Goal: Task Accomplishment & Management: Manage account settings

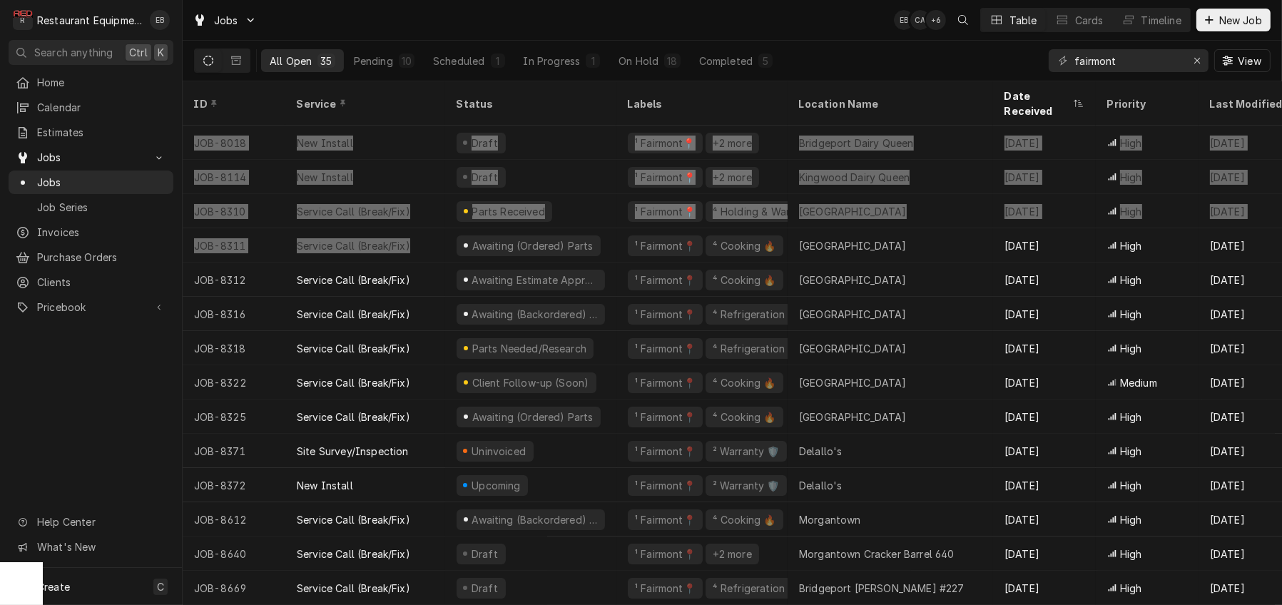
scroll to position [50, 0]
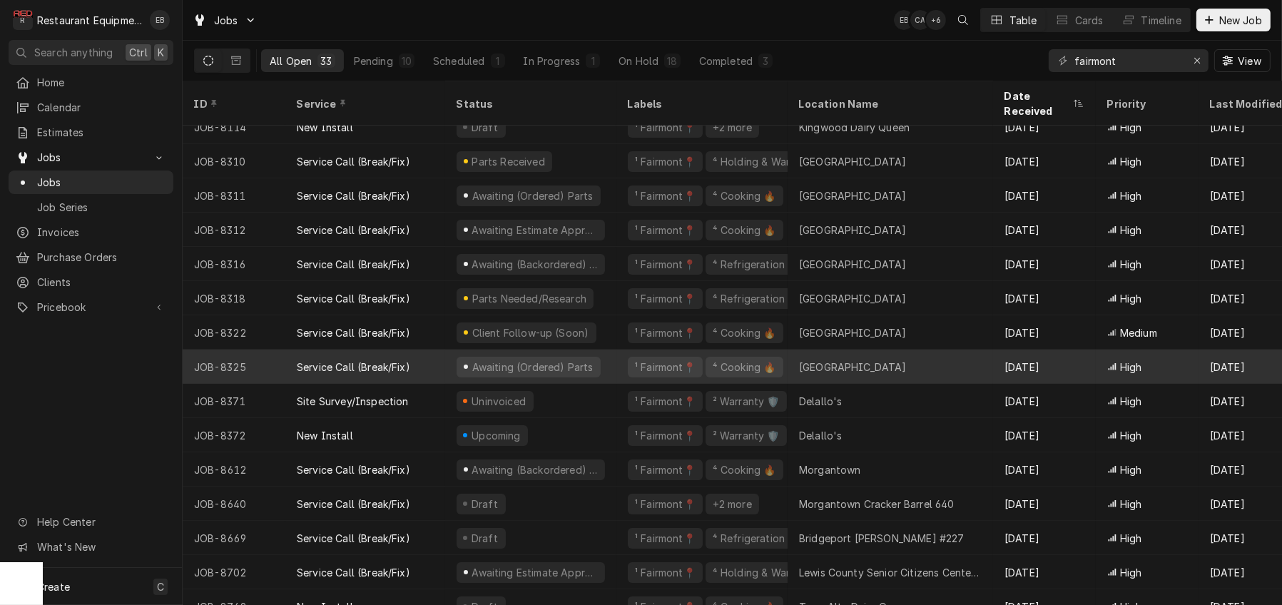
drag, startPoint x: 161, startPoint y: 359, endPoint x: 287, endPoint y: 357, distance: 126.3
click at [161, 358] on div "Home Calendar Estimates Jobs Jobs Job Series Invoices Purchase Orders Clients P…" at bounding box center [91, 319] width 182 height 497
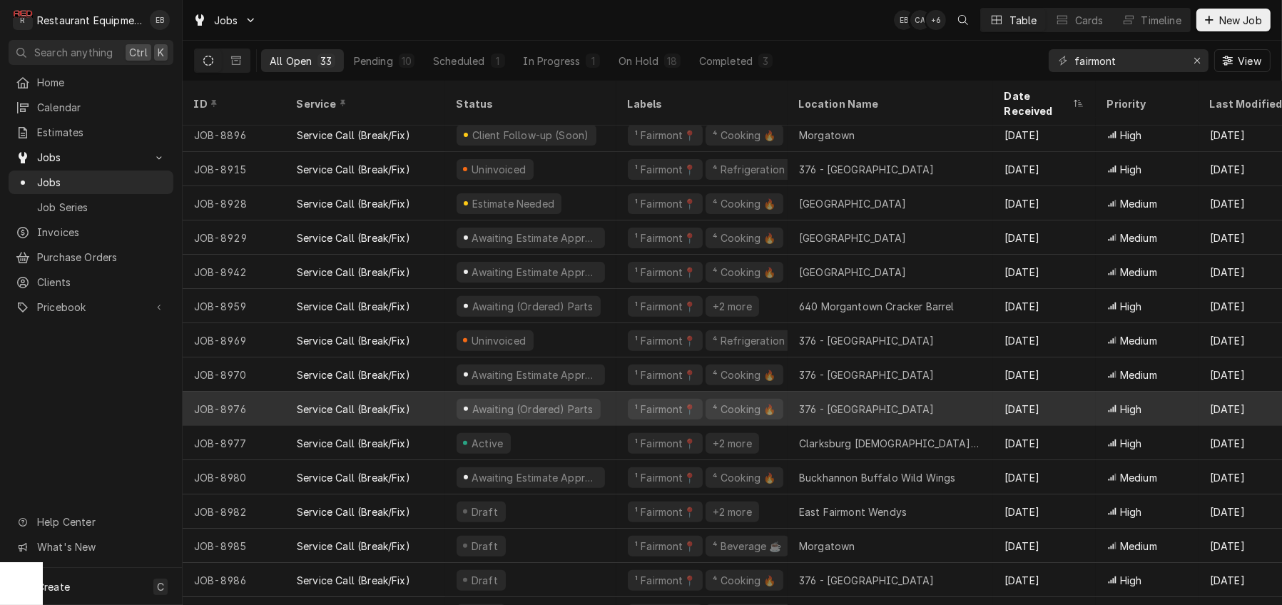
scroll to position [660, 0]
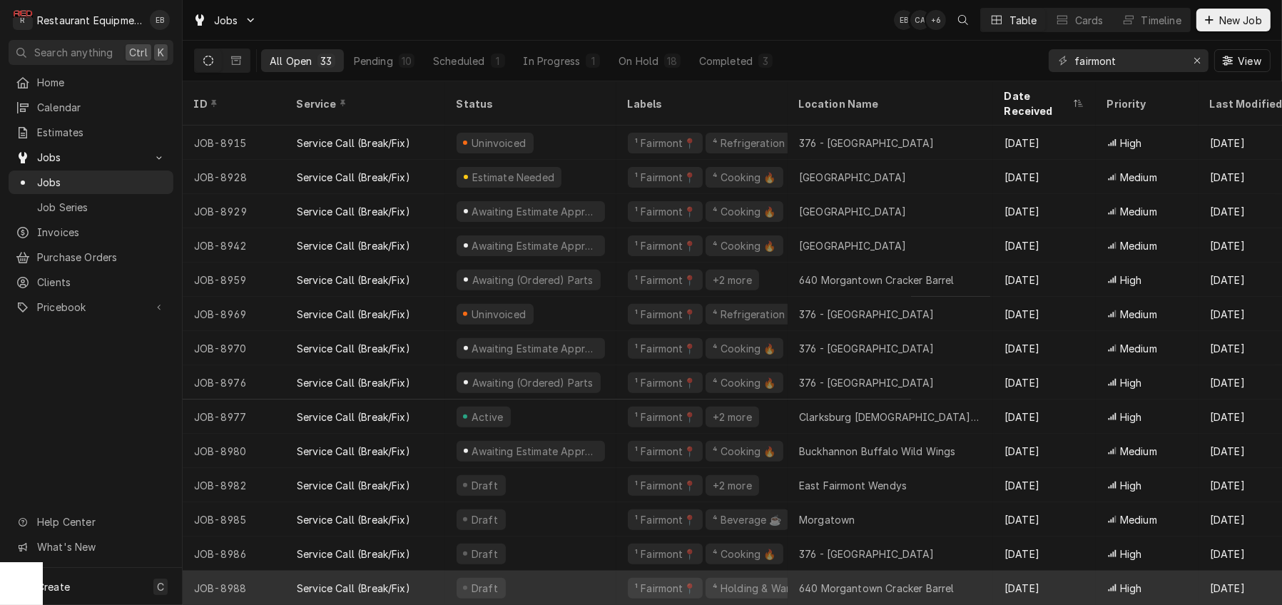
click at [607, 583] on div "Draft" at bounding box center [530, 588] width 171 height 34
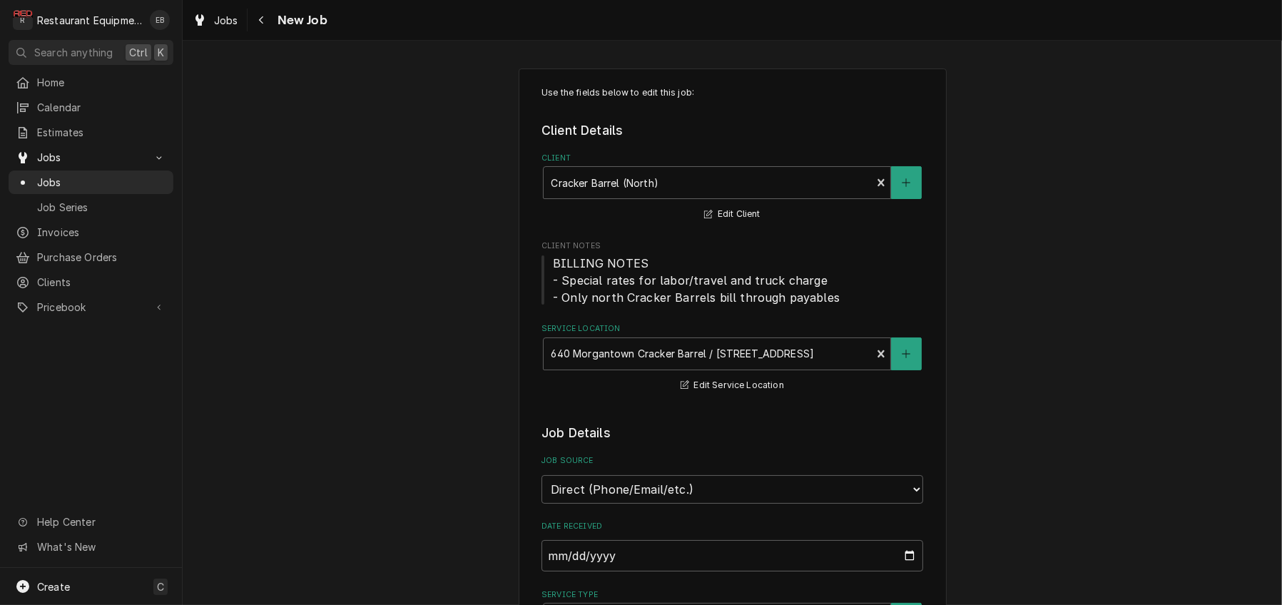
type textarea "x"
click at [224, 14] on div "Jobs" at bounding box center [215, 20] width 51 height 18
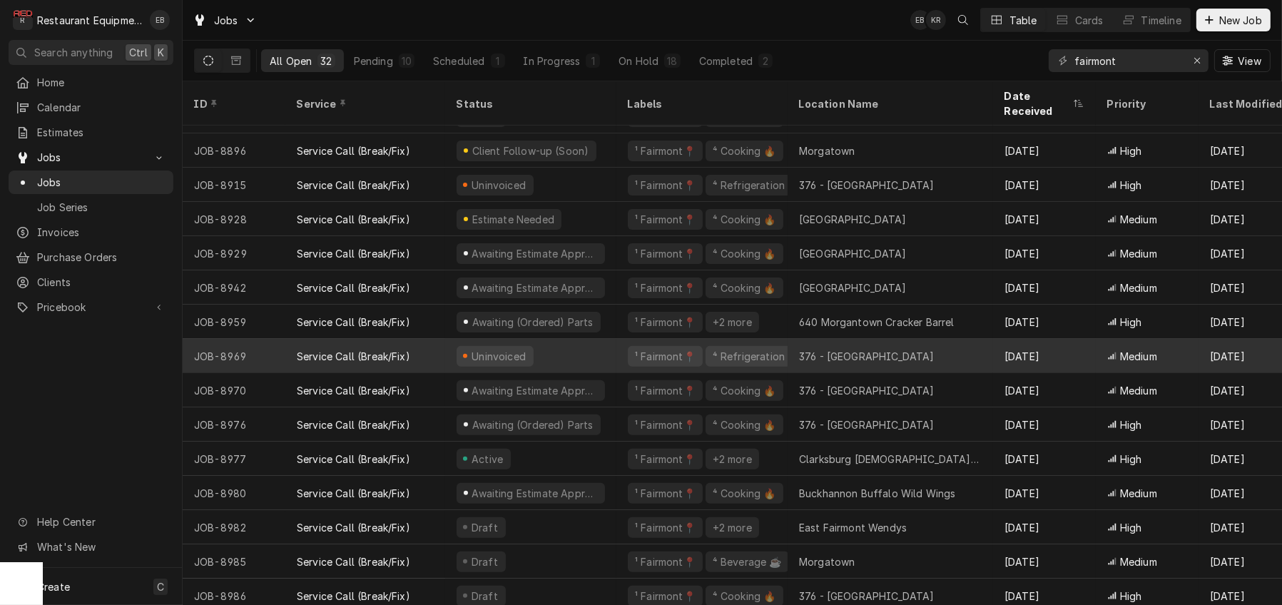
scroll to position [626, 0]
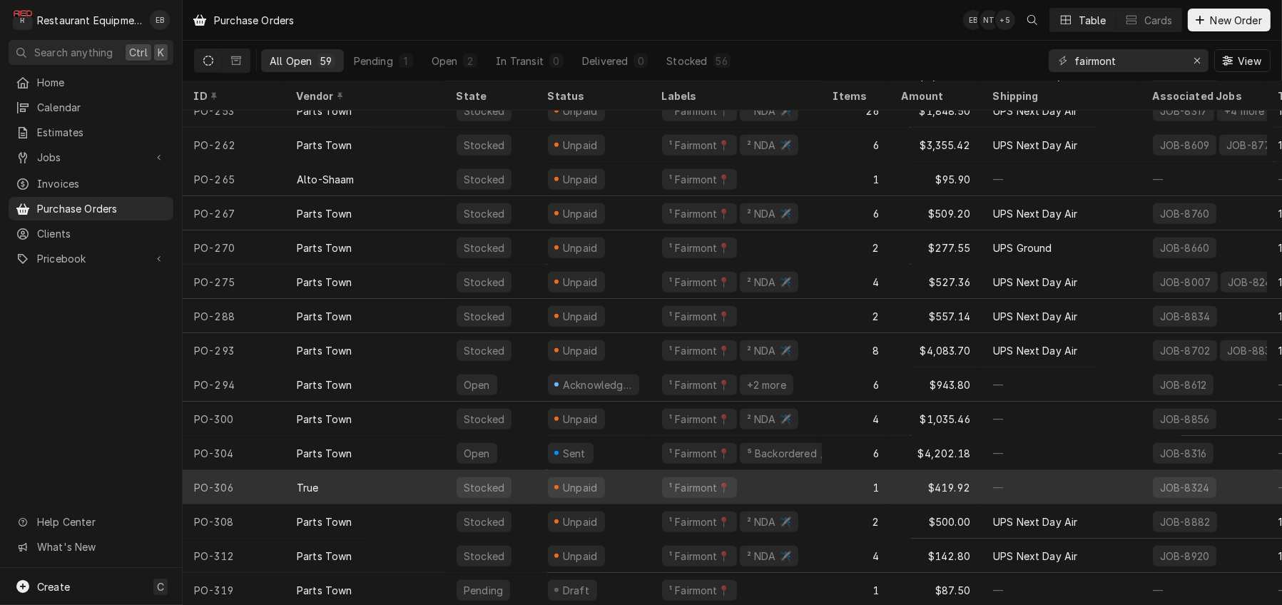
scroll to position [1539, 0]
